Goal: Navigation & Orientation: Find specific page/section

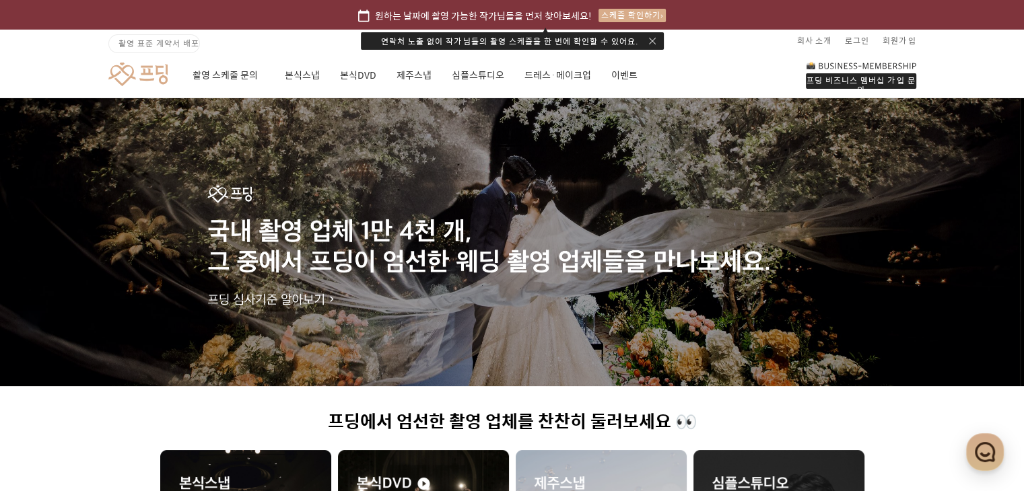
click at [635, 81] on div "프딩 비즈니스 멤버십 가입 문의 촬영 스케줄 문의 본식스냅 본식DVD 제주스냅 심플스튜디오 드레스·메이크업 이벤트" at bounding box center [512, 74] width 969 height 46
click at [629, 75] on link "이벤트" at bounding box center [624, 75] width 26 height 46
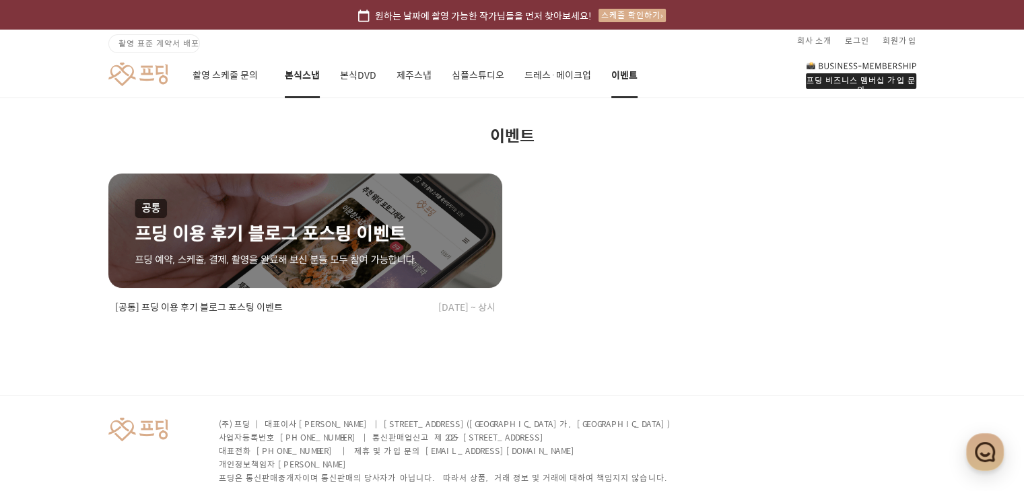
click at [310, 81] on link "본식스냅" at bounding box center [302, 75] width 35 height 46
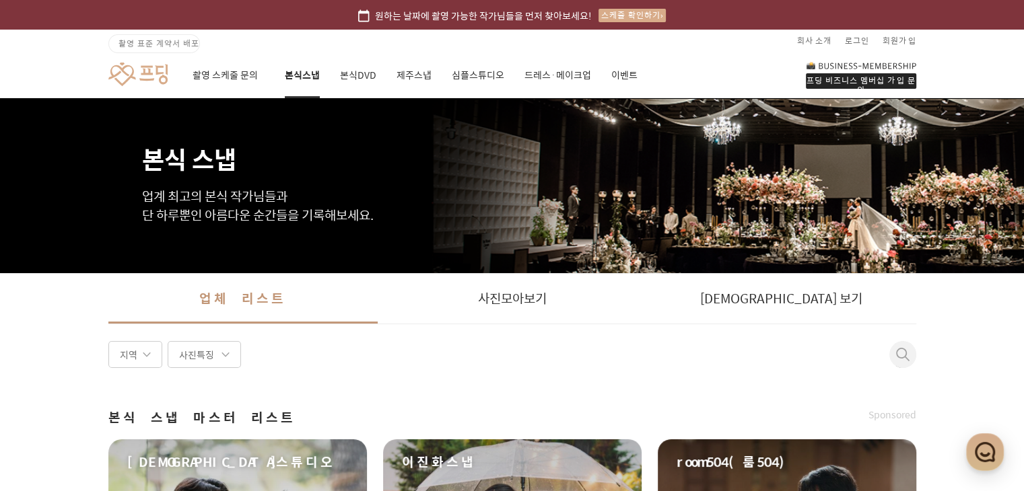
click at [148, 72] on link at bounding box center [137, 74] width 59 height 25
